Goal: Find specific page/section: Find specific page/section

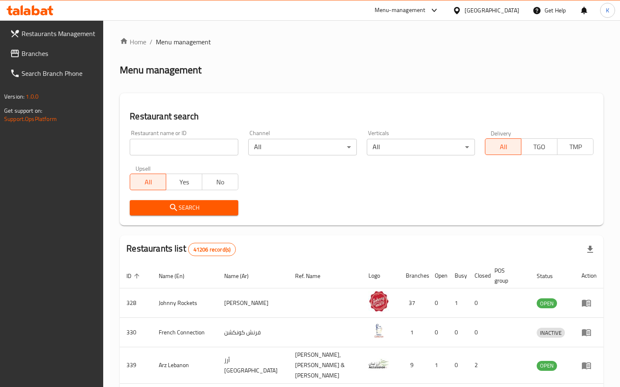
click at [146, 145] on input "search" at bounding box center [184, 147] width 109 height 17
type input "2000"
click at [163, 200] on button "Search" at bounding box center [184, 207] width 109 height 15
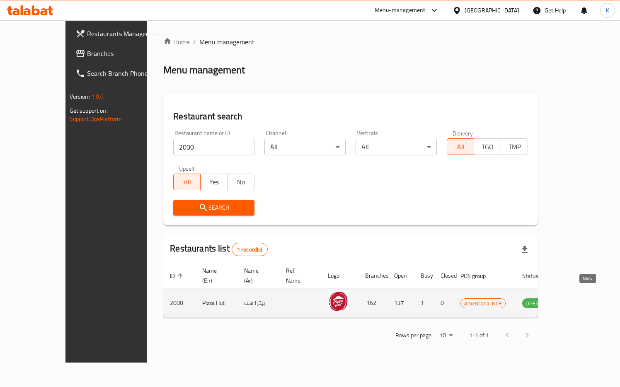
click at [574, 302] on icon "enhanced table" at bounding box center [572, 303] width 3 height 3
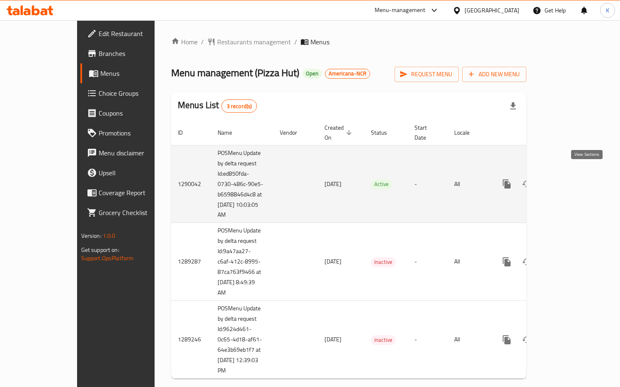
click at [571, 179] on icon "enhanced table" at bounding box center [566, 184] width 10 height 10
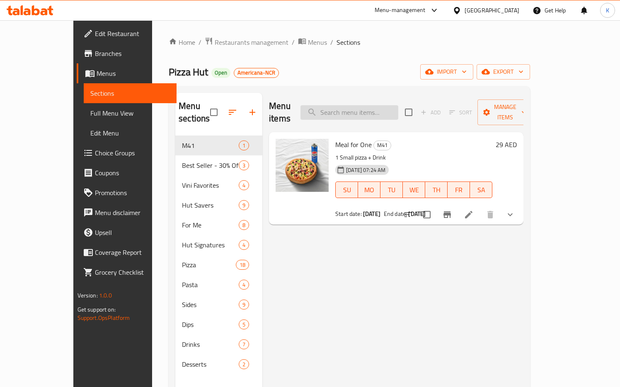
click at [368, 105] on input "search" at bounding box center [349, 112] width 98 height 14
paste input "Pizza Single Melts combo"
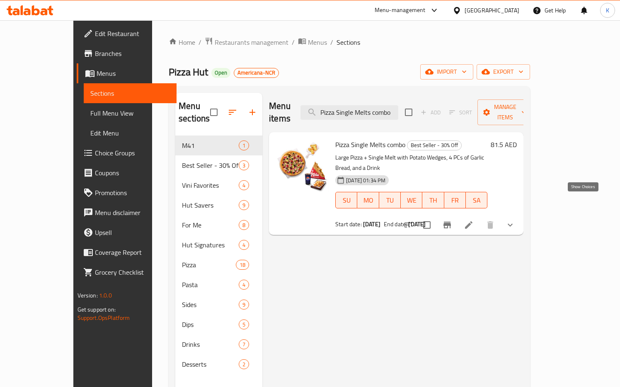
type input "Pizza Single Melts combo"
click at [515, 220] on icon "show more" at bounding box center [510, 225] width 10 height 10
